Goal: Navigation & Orientation: Find specific page/section

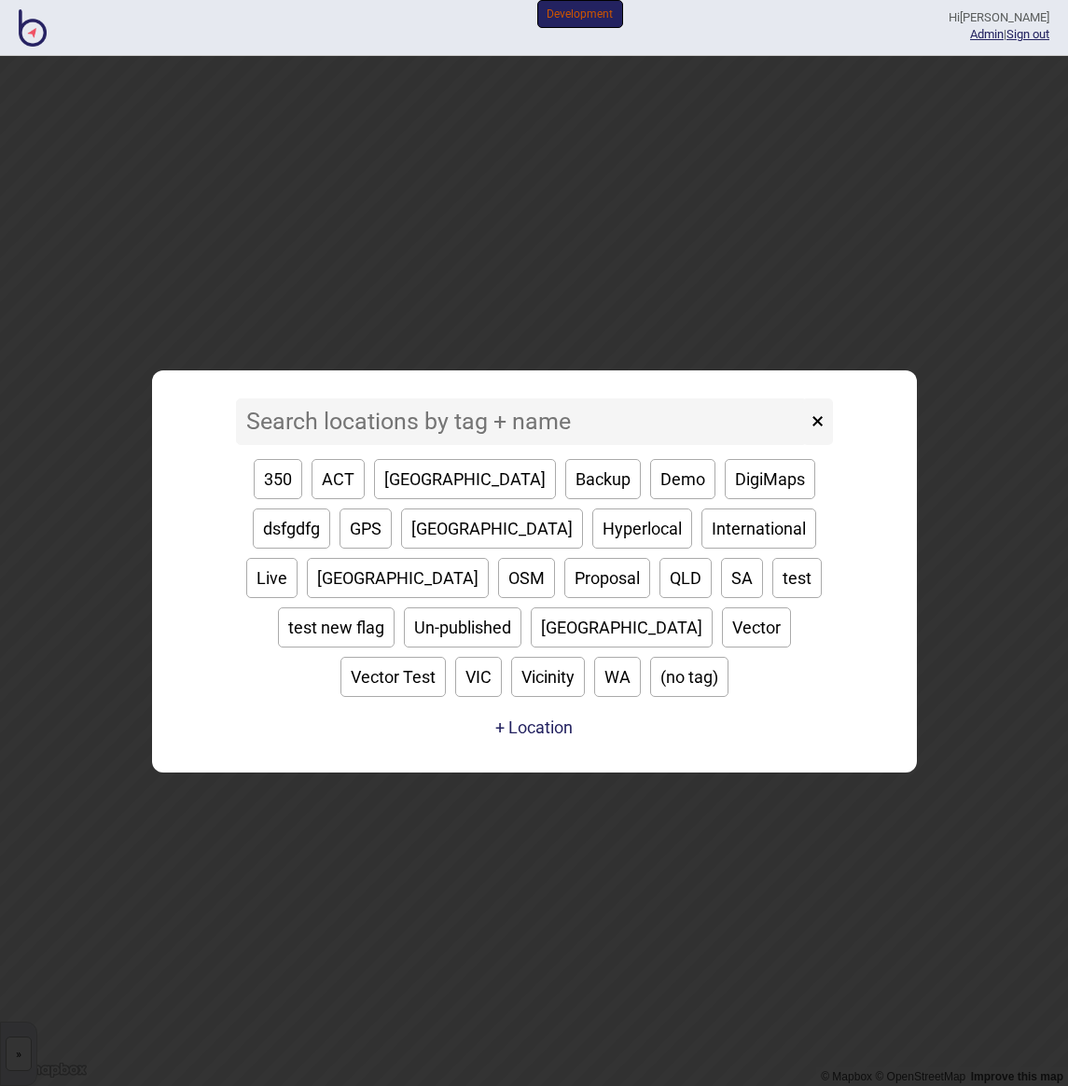
click at [440, 427] on input at bounding box center [521, 421] width 571 height 47
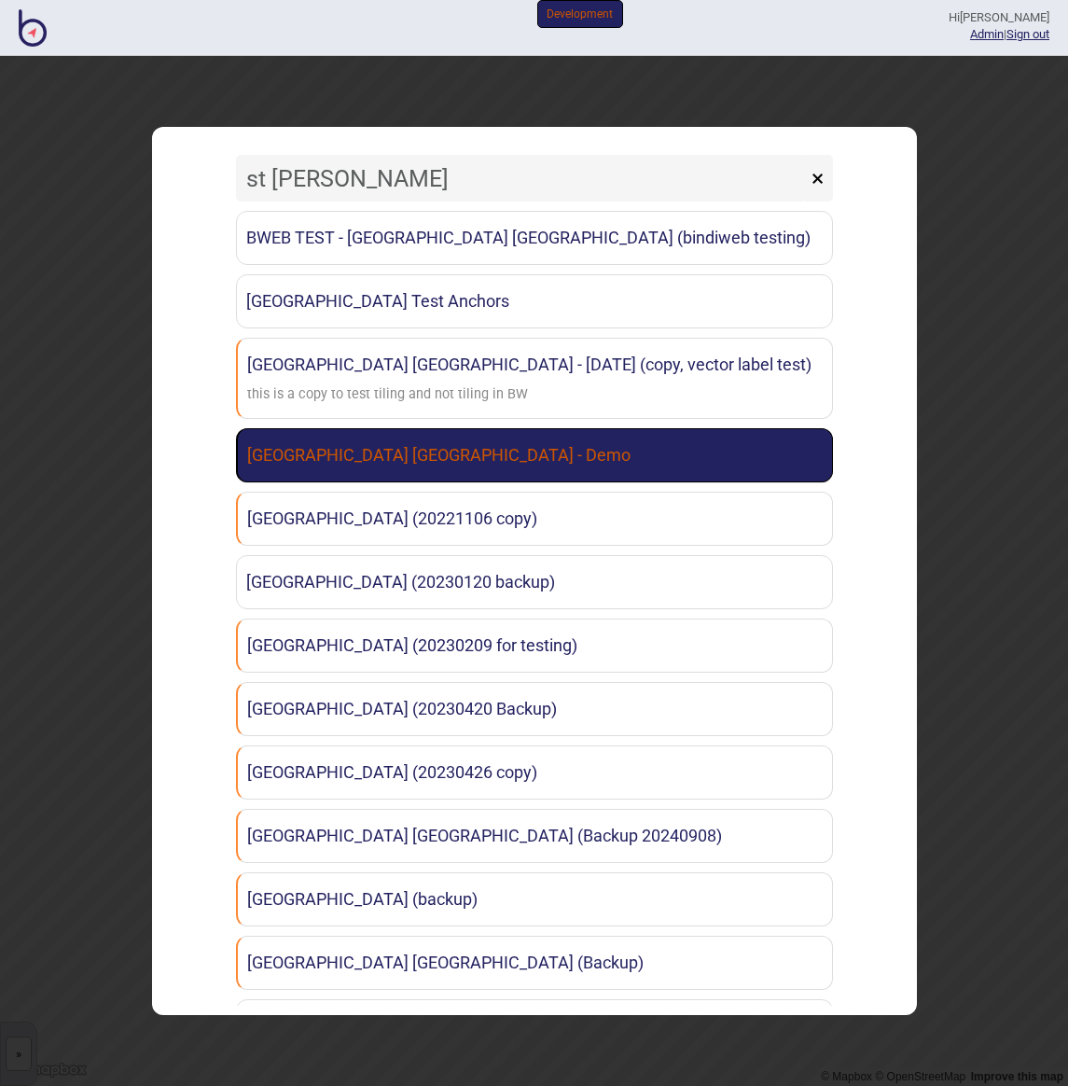
type input "st [PERSON_NAME]"
click at [561, 439] on link "[GEOGRAPHIC_DATA] [GEOGRAPHIC_DATA] - Demo" at bounding box center [534, 455] width 597 height 54
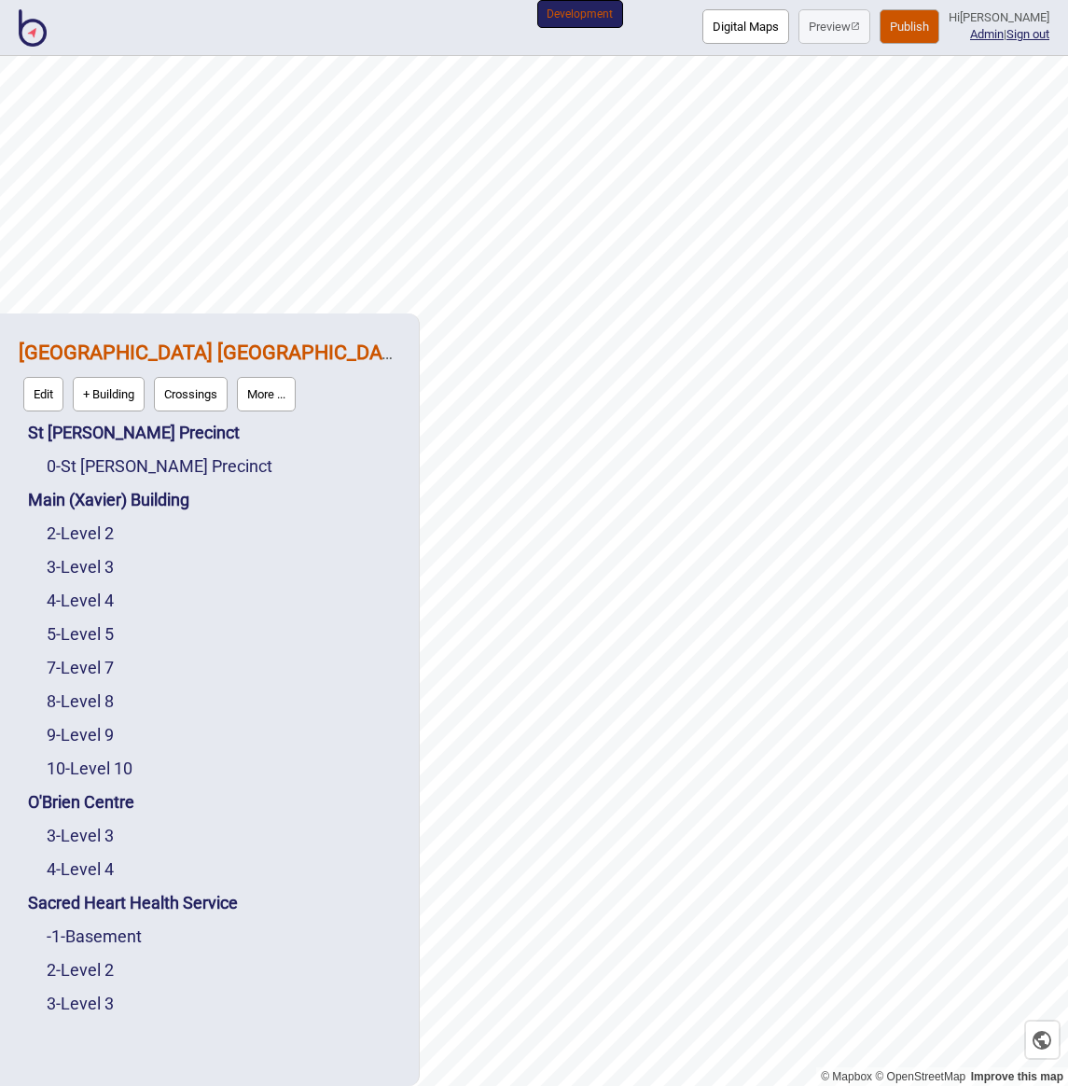
click at [277, 389] on button "More ..." at bounding box center [266, 394] width 59 height 35
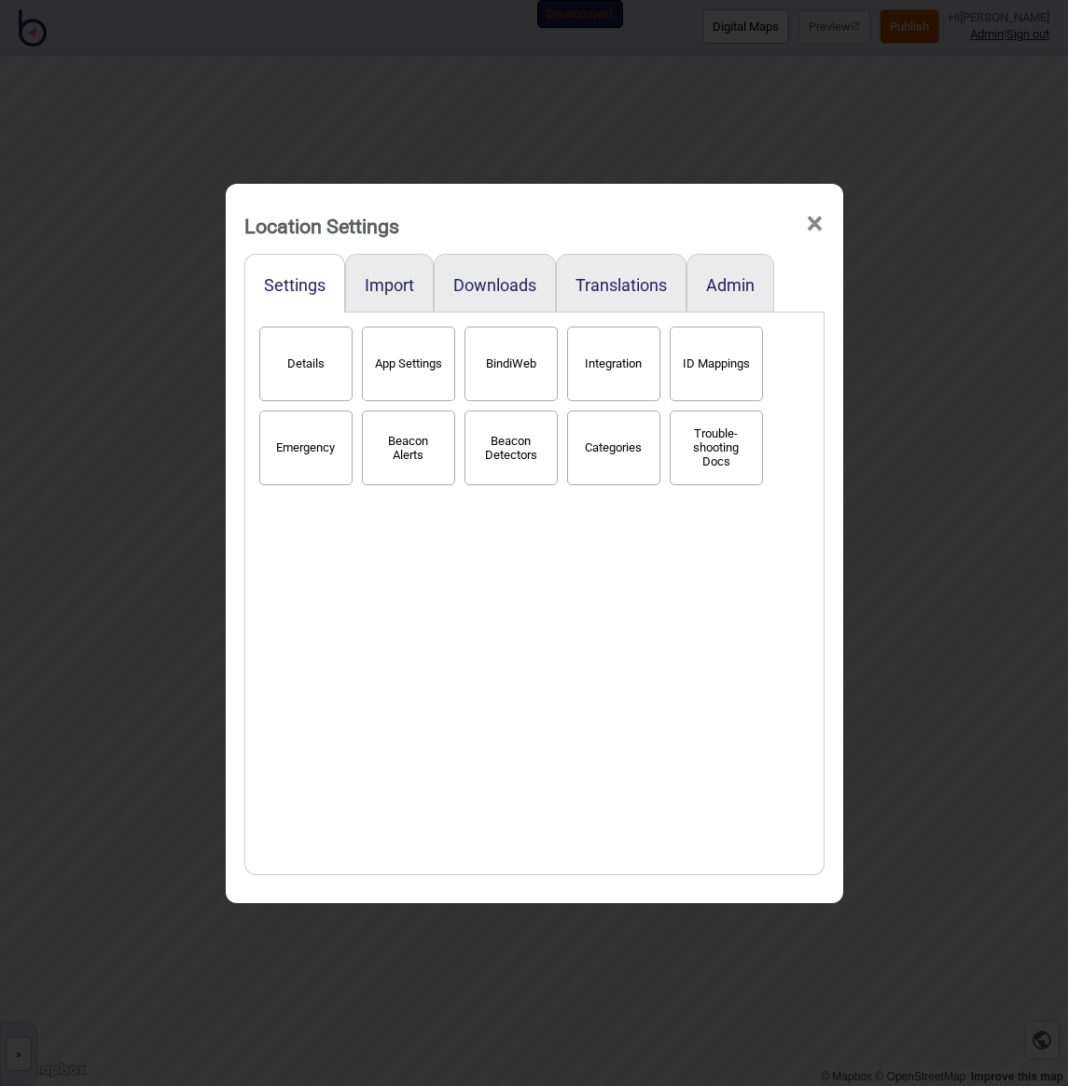
click at [529, 365] on button "BindiWeb" at bounding box center [511, 364] width 93 height 75
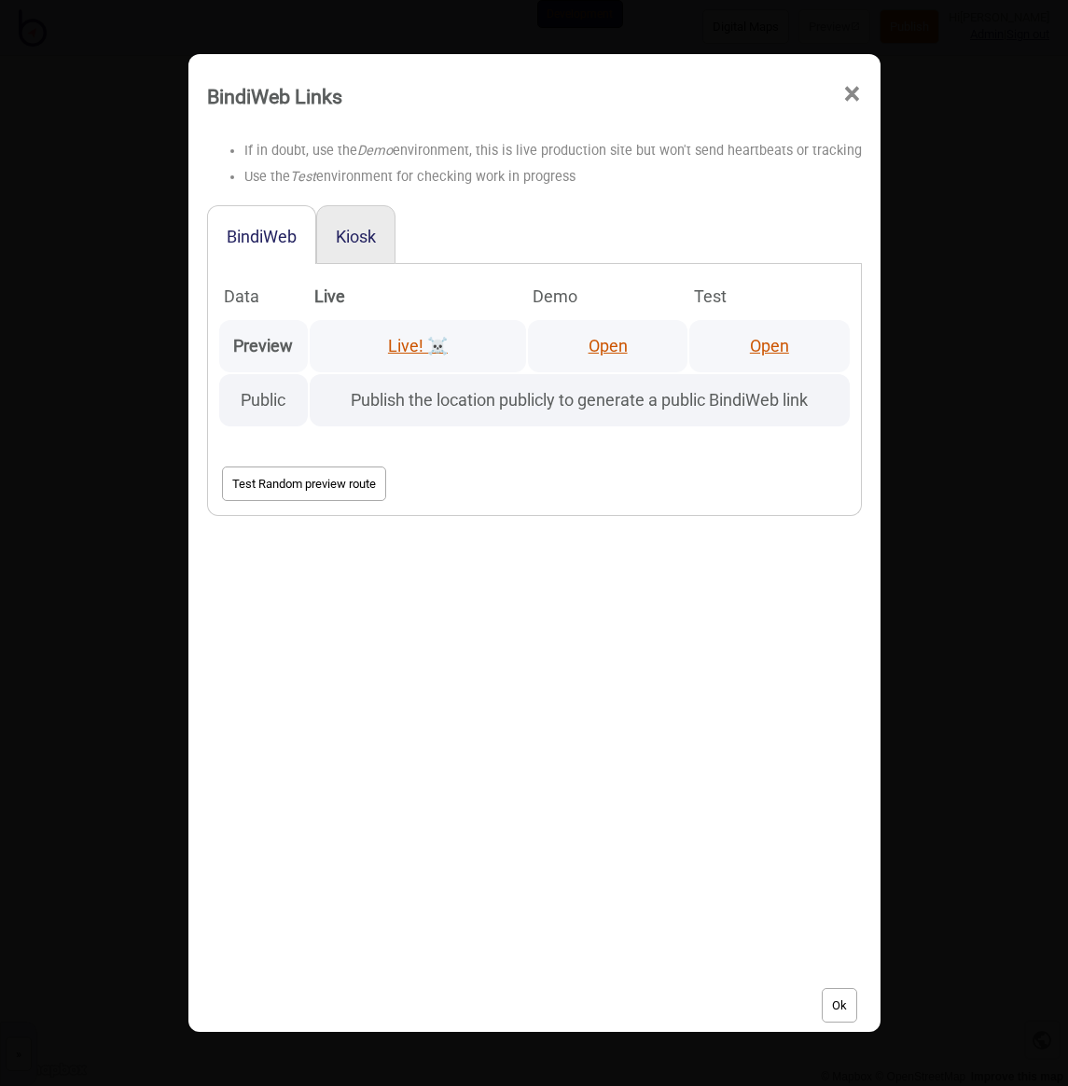
click at [756, 339] on link "Open" at bounding box center [769, 346] width 39 height 20
